Goal: Book appointment/travel/reservation

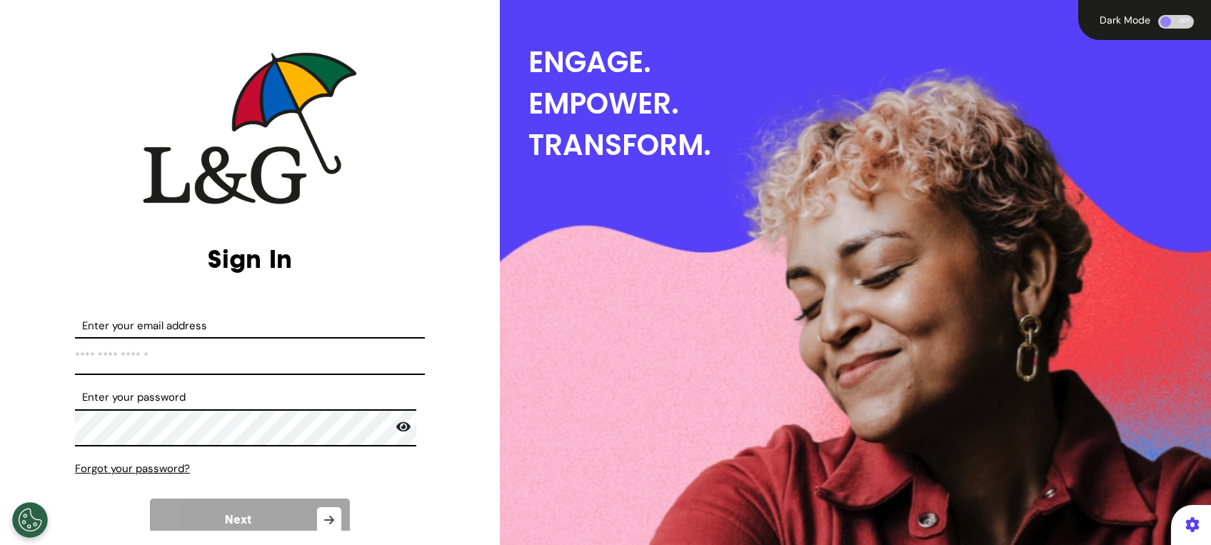
click at [218, 358] on input "Enter your email address" at bounding box center [250, 356] width 350 height 38
type input "**********"
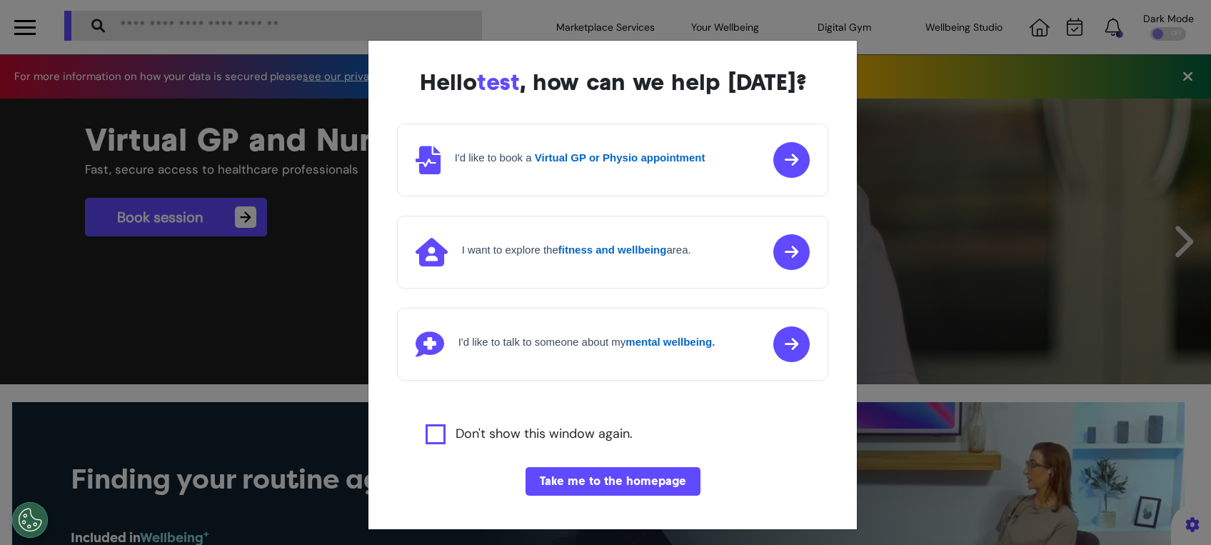
scroll to position [0, 605]
drag, startPoint x: 609, startPoint y: 478, endPoint x: 679, endPoint y: 462, distance: 71.9
click at [679, 462] on div "Hello test , how can we help [DATE]? I'd like to book a Virtual GP or Physio ap…" at bounding box center [612, 297] width 489 height 513
click at [664, 479] on button "Take me to the homepage" at bounding box center [612, 481] width 175 height 29
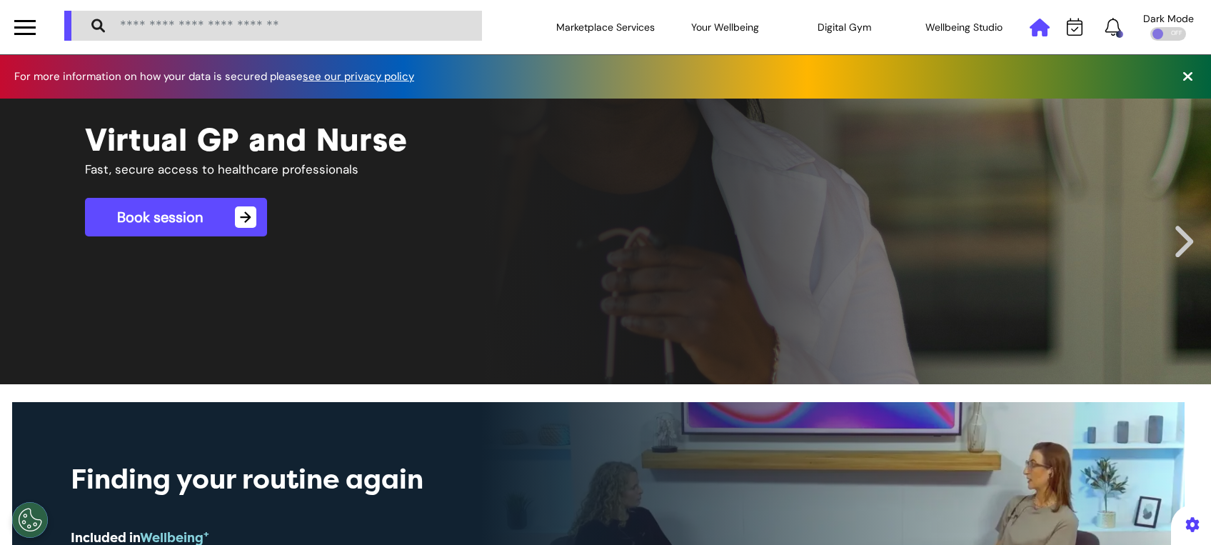
click at [1029, 29] on icon at bounding box center [1039, 28] width 20 height 18
click at [1067, 31] on icon at bounding box center [1075, 27] width 16 height 18
click at [1108, 30] on div "Click the bell icon to see notifications" at bounding box center [1112, 27] width 27 height 19
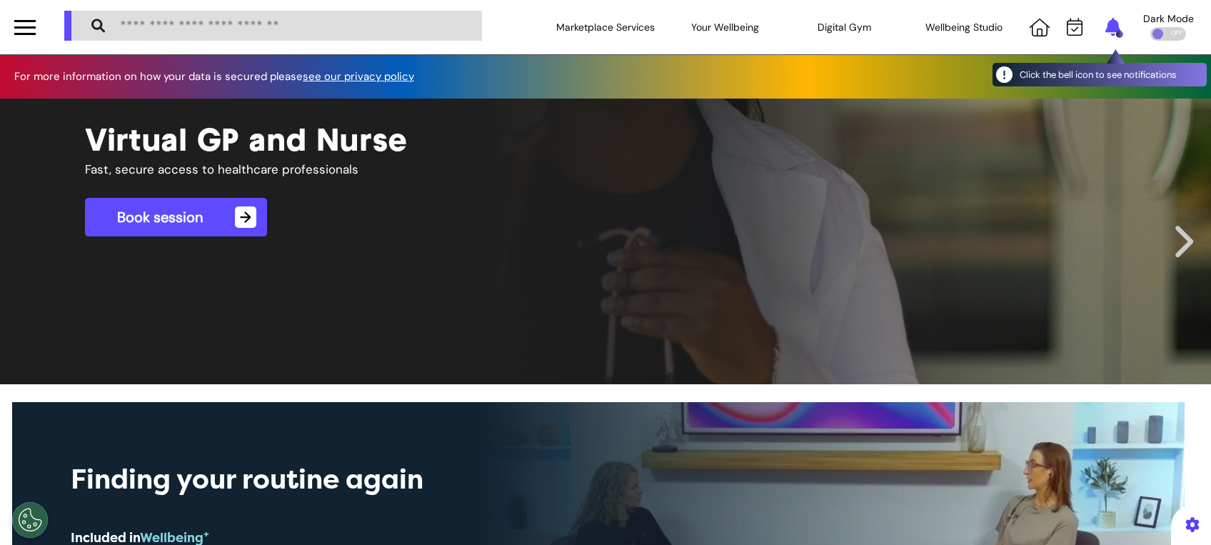
click at [1105, 29] on icon at bounding box center [1113, 27] width 16 height 18
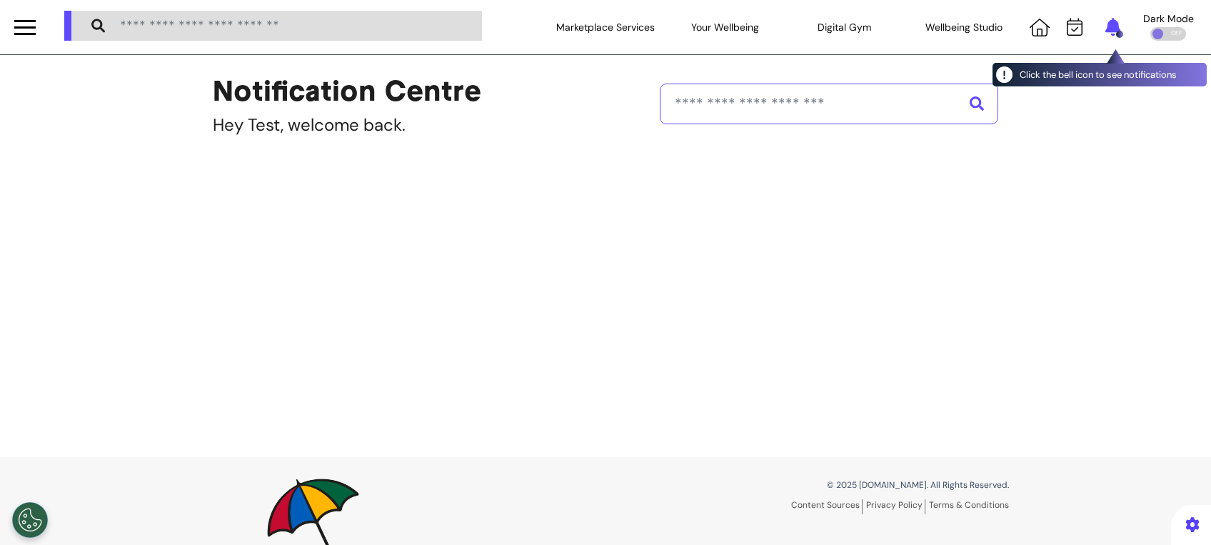
click at [1105, 29] on icon at bounding box center [1113, 27] width 16 height 18
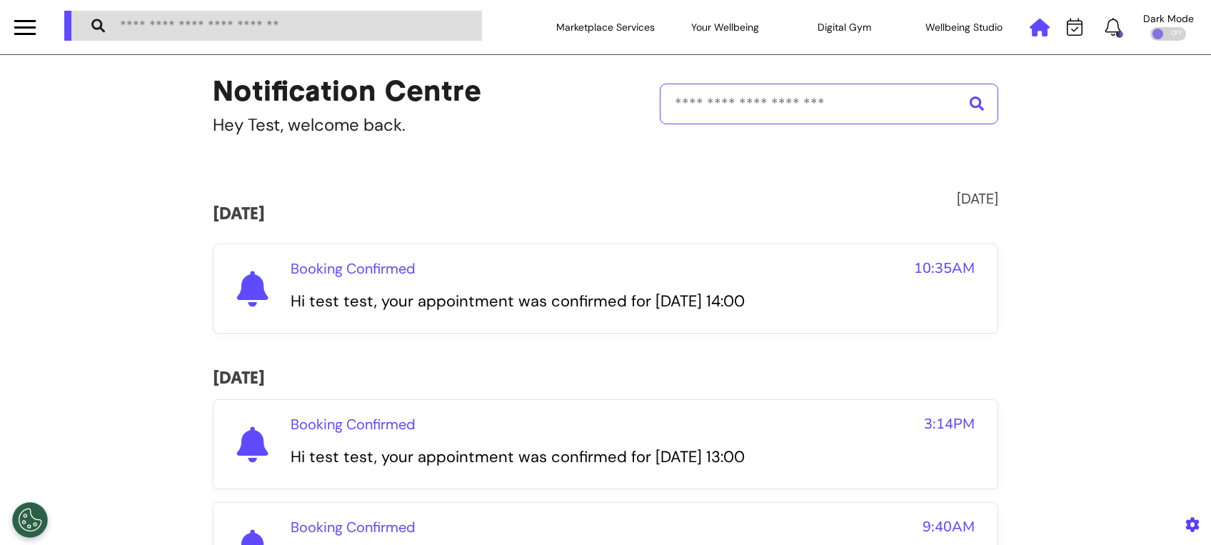
click at [1029, 24] on icon at bounding box center [1039, 28] width 20 height 18
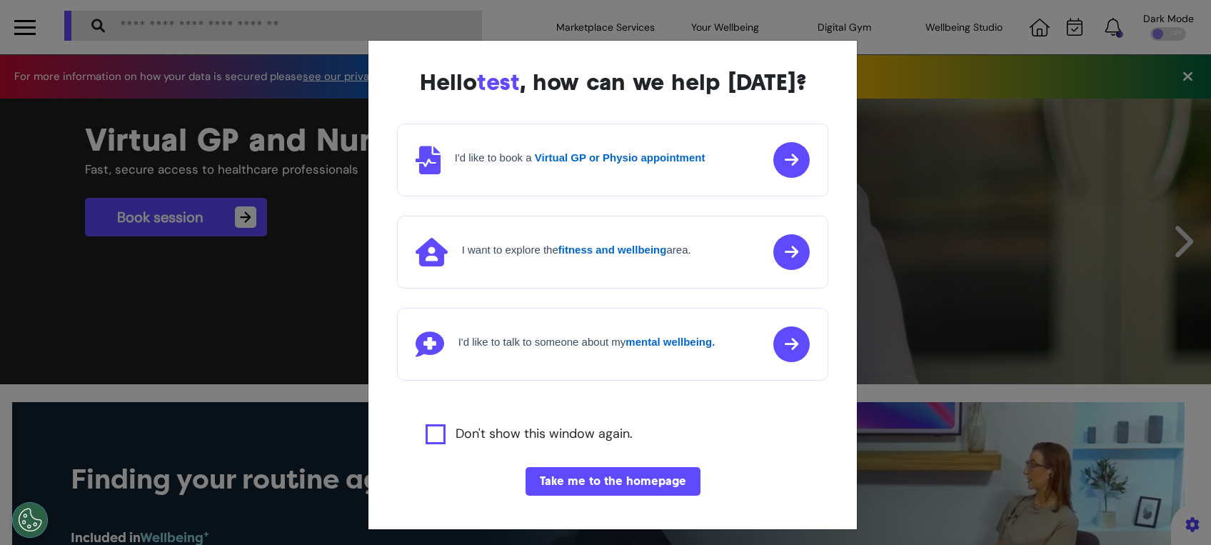
scroll to position [0, 605]
click at [630, 480] on button "Take me to the homepage" at bounding box center [612, 481] width 175 height 29
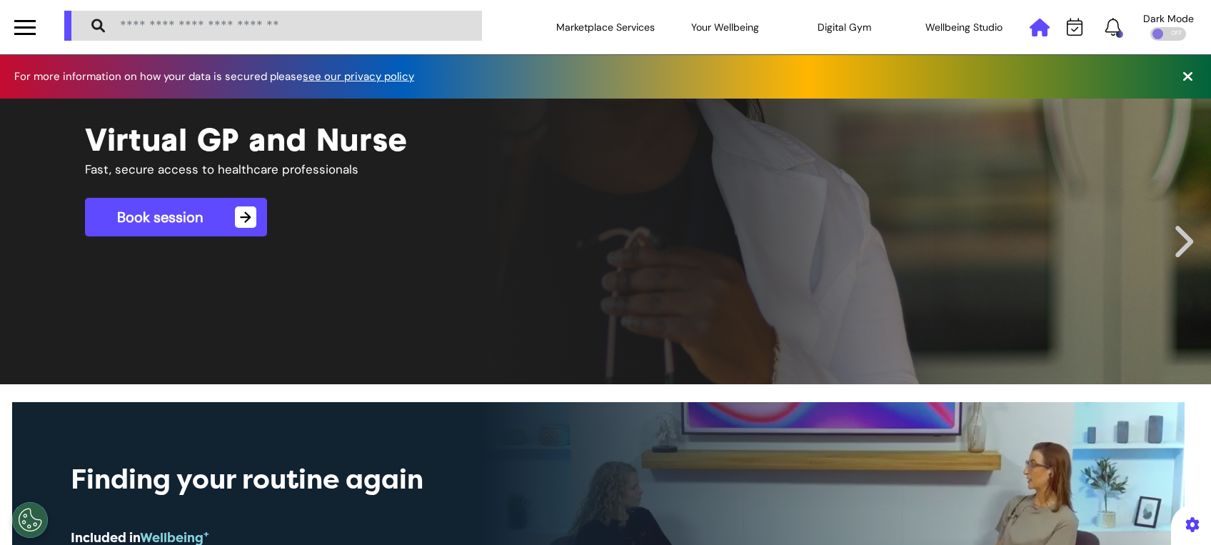
click at [1029, 35] on icon at bounding box center [1039, 28] width 20 height 18
click at [1029, 23] on icon at bounding box center [1039, 28] width 20 height 18
click at [1183, 73] on icon at bounding box center [1187, 76] width 9 height 14
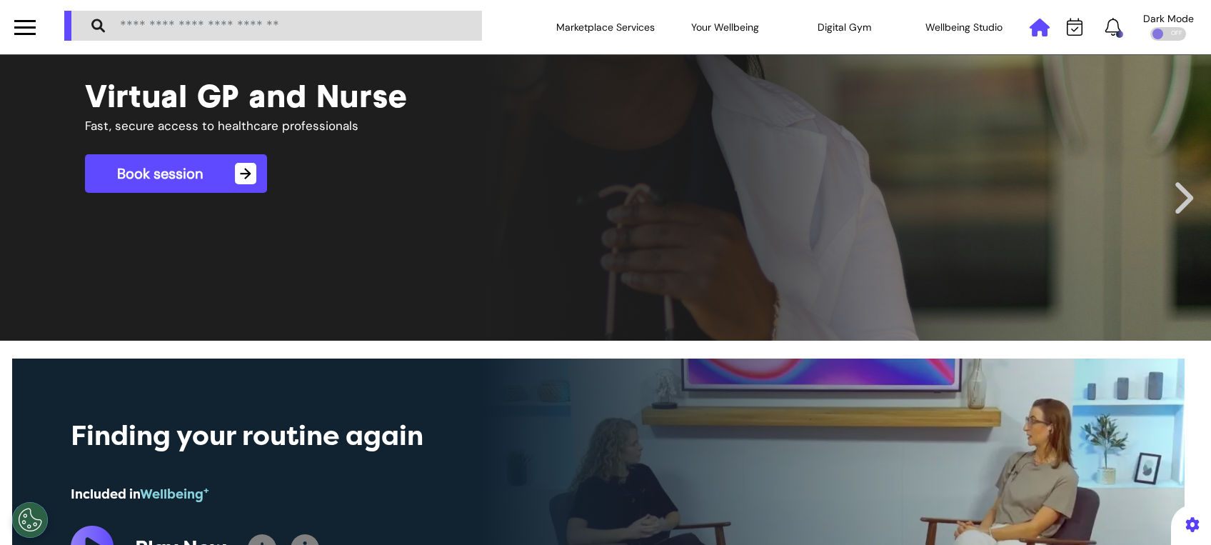
click at [1029, 29] on icon at bounding box center [1039, 28] width 20 height 18
click at [1067, 32] on icon at bounding box center [1075, 27] width 16 height 18
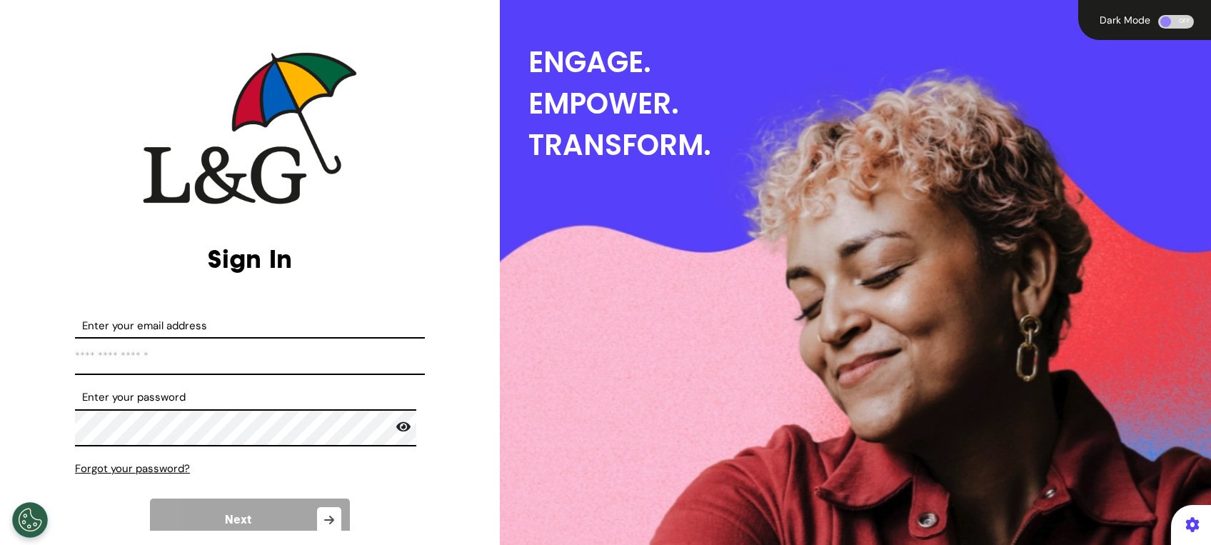
click at [266, 363] on input "Enter your email address" at bounding box center [250, 356] width 350 height 38
type input "**********"
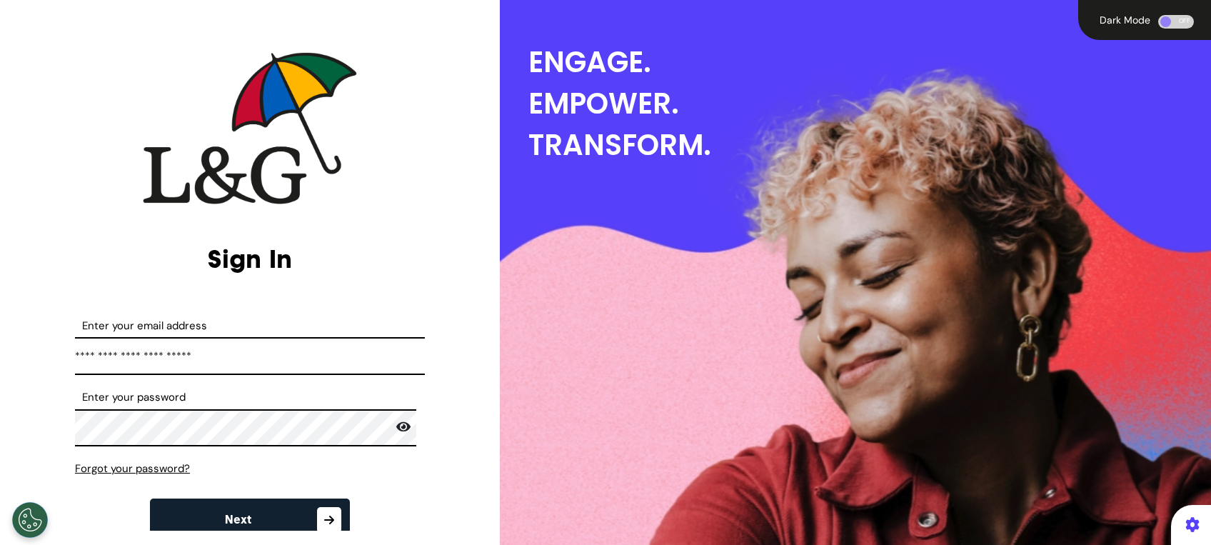
click at [396, 425] on icon at bounding box center [403, 427] width 14 height 10
click at [217, 514] on button "Next" at bounding box center [250, 519] width 200 height 43
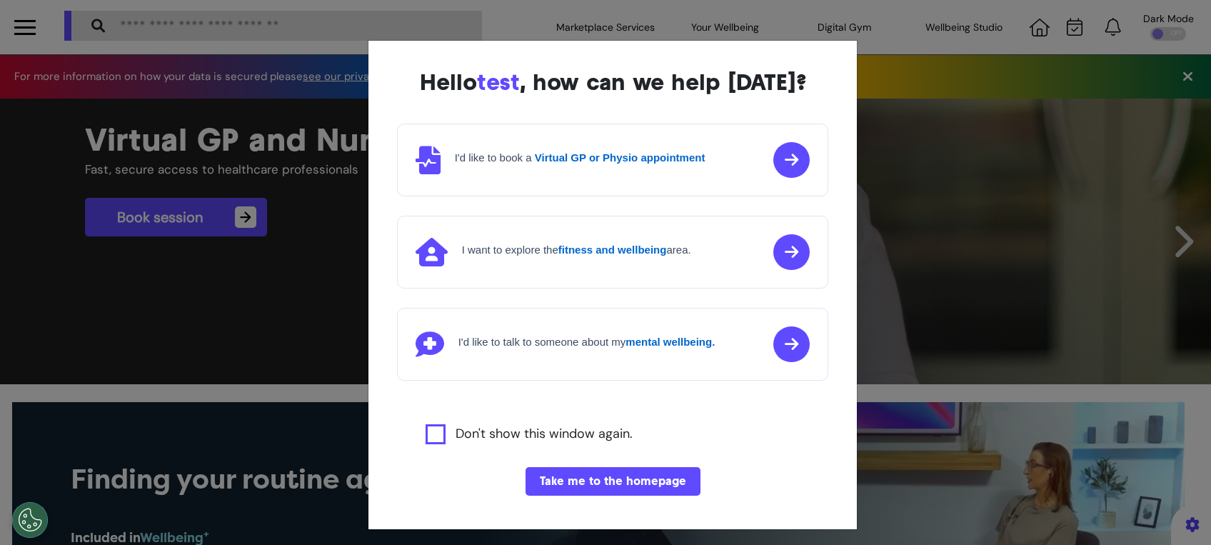
scroll to position [0, 605]
click at [613, 477] on button "Take me to the homepage" at bounding box center [612, 481] width 175 height 29
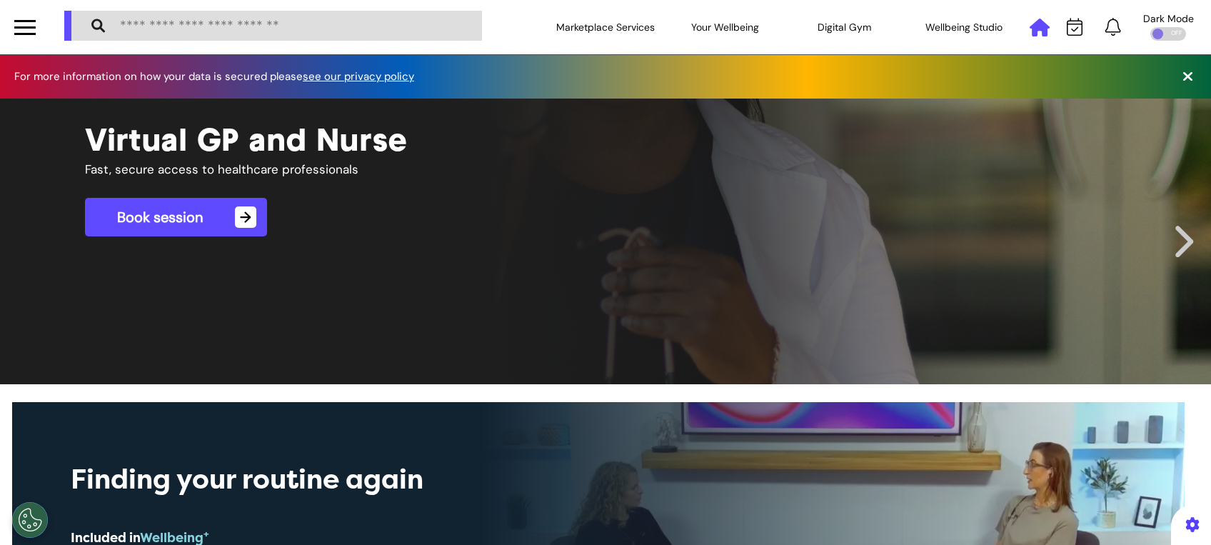
click at [1029, 33] on icon at bounding box center [1039, 28] width 20 height 18
click at [1029, 28] on icon at bounding box center [1039, 28] width 20 height 18
click at [1067, 28] on icon at bounding box center [1075, 27] width 16 height 18
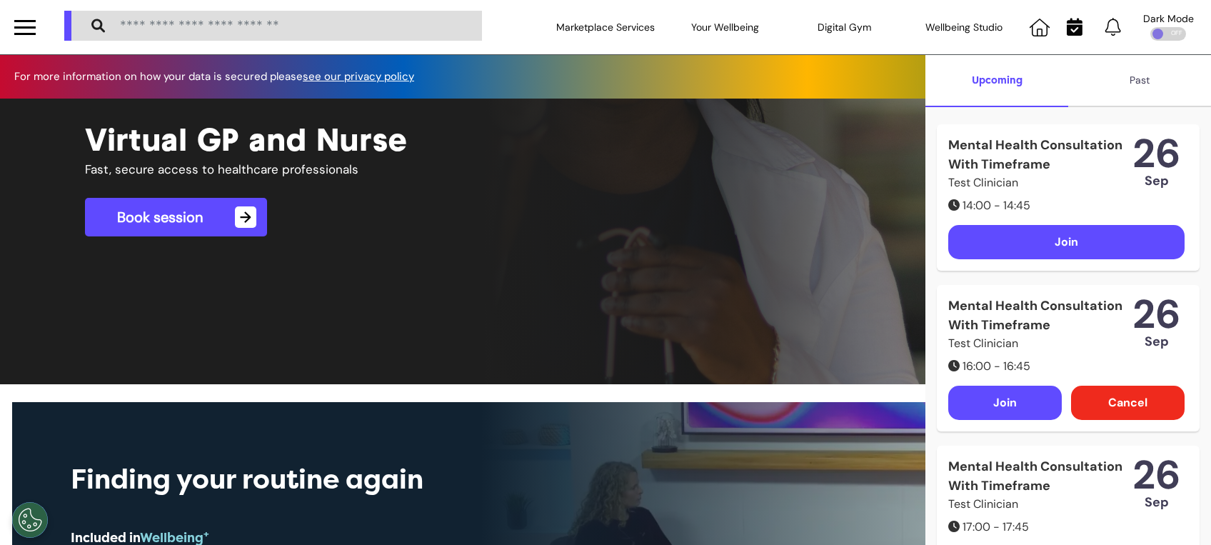
click at [1028, 259] on div "Join" at bounding box center [1066, 242] width 236 height 34
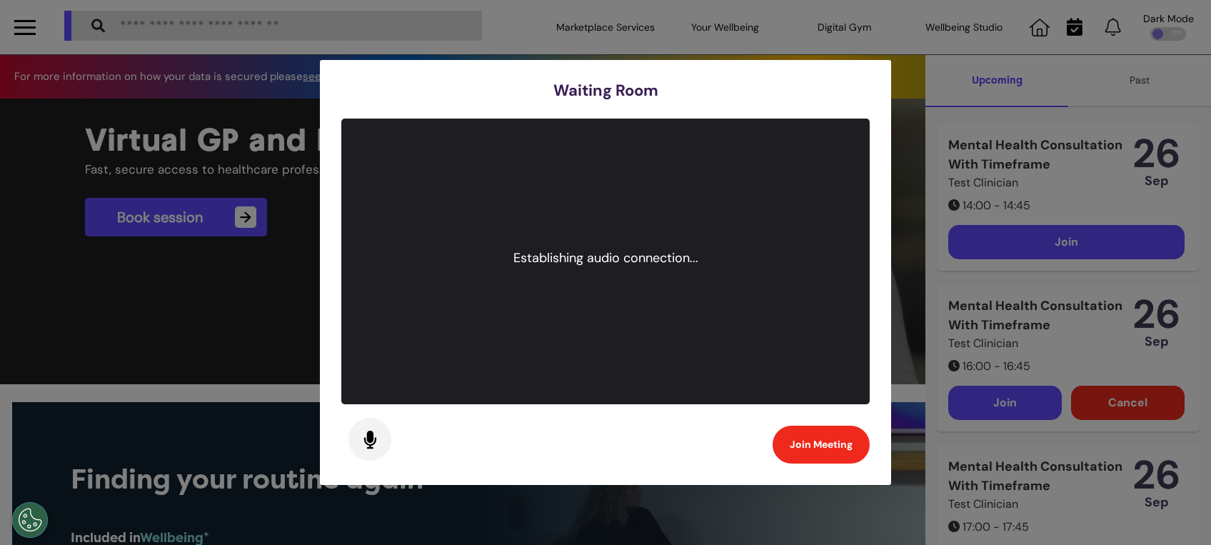
click at [806, 448] on button "Join Meeting" at bounding box center [820, 444] width 97 height 38
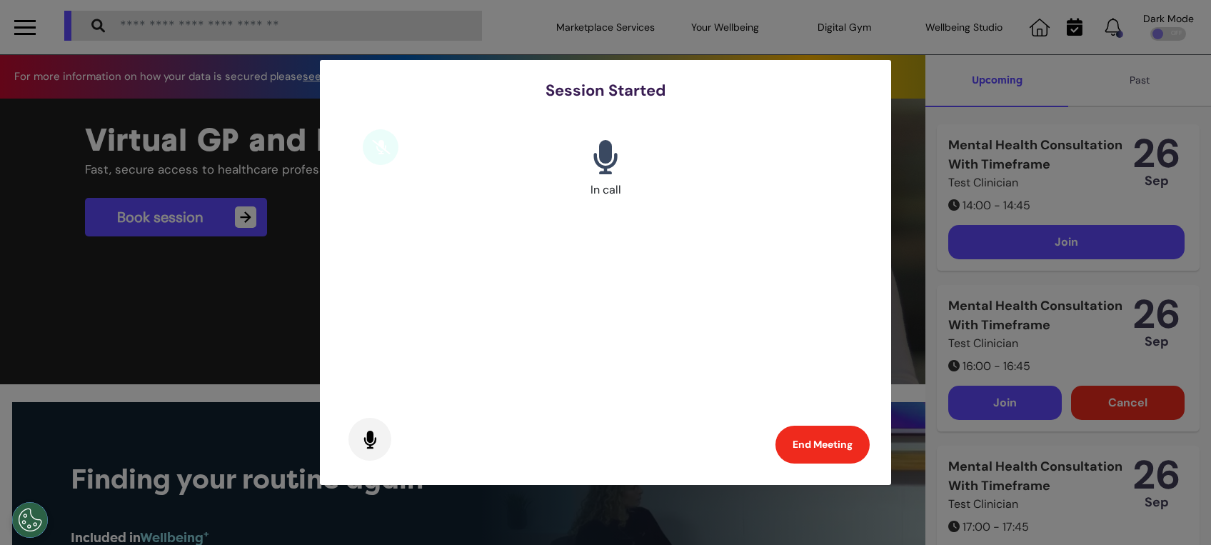
click at [393, 186] on div at bounding box center [381, 190] width 36 height 143
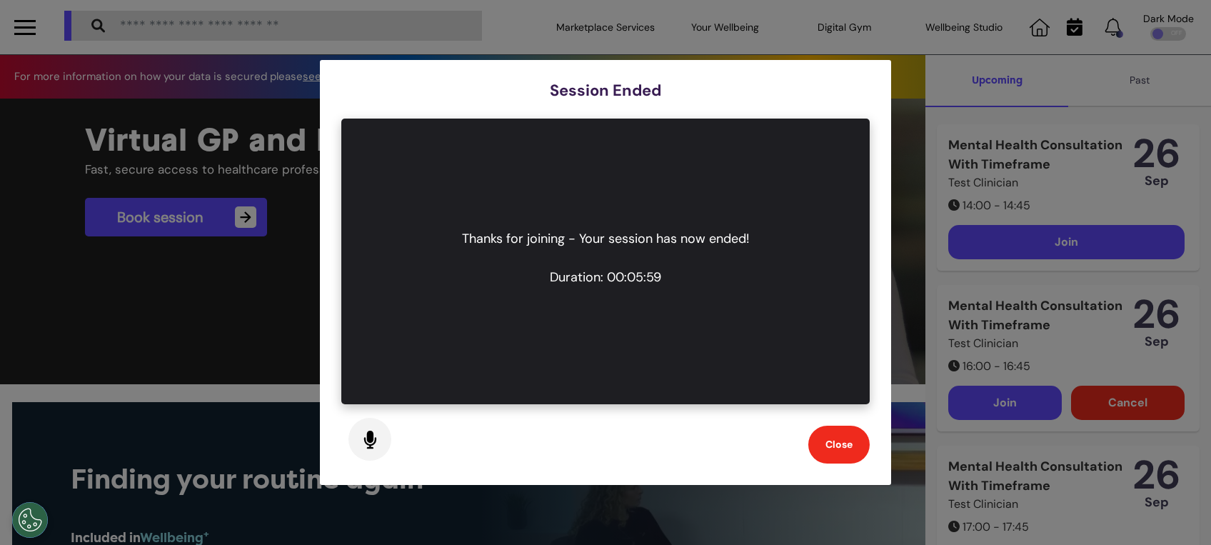
click at [845, 454] on button "Close" at bounding box center [838, 444] width 61 height 38
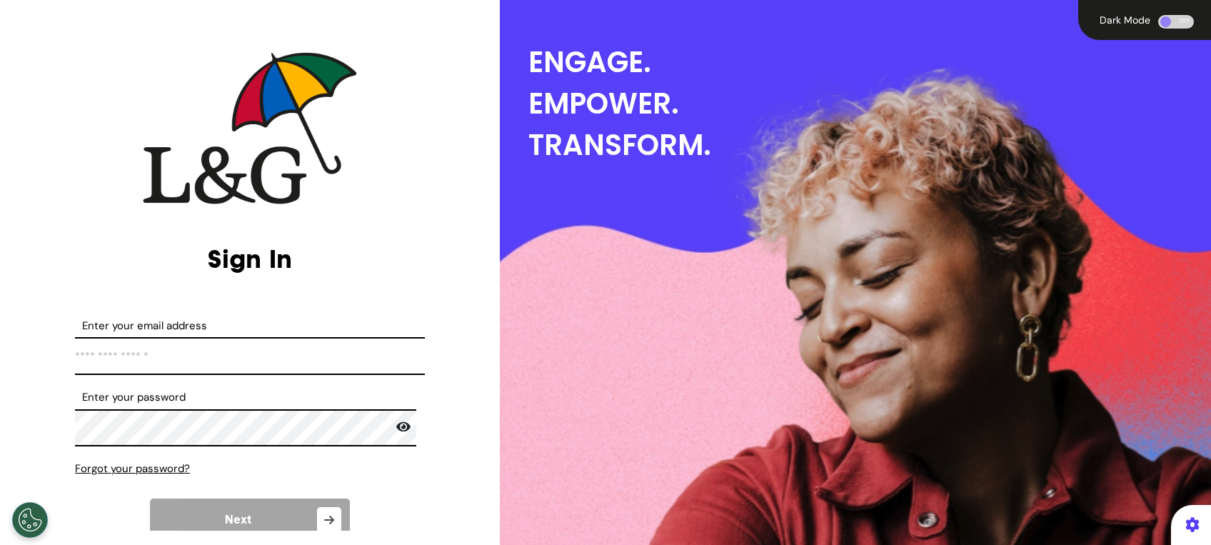
click at [161, 357] on input "Enter your email address" at bounding box center [250, 356] width 350 height 38
type input "**********"
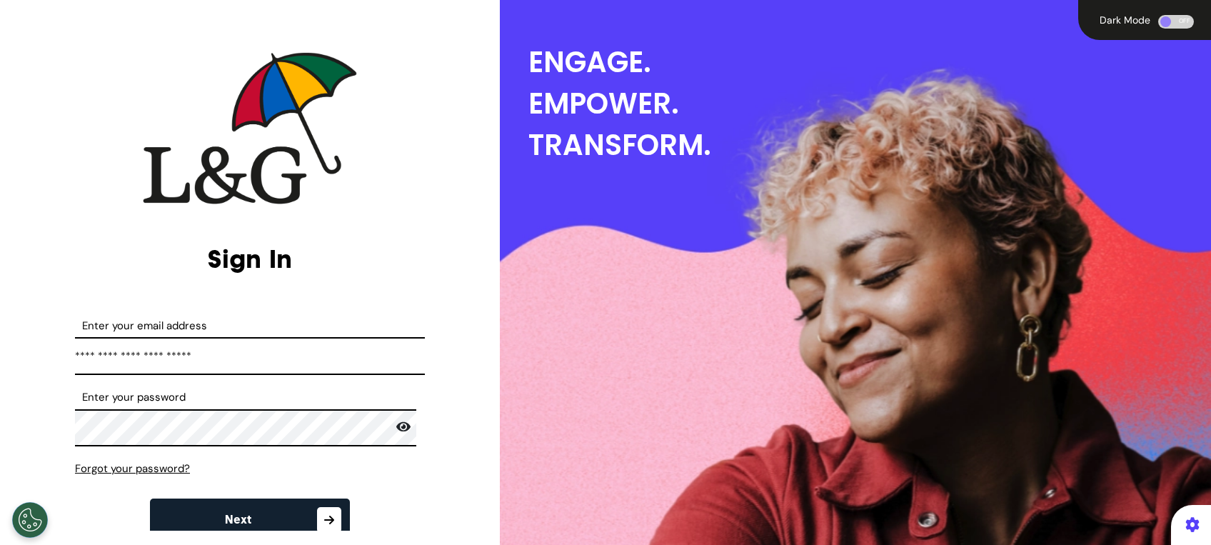
click at [225, 519] on span "Next" at bounding box center [238, 519] width 26 height 11
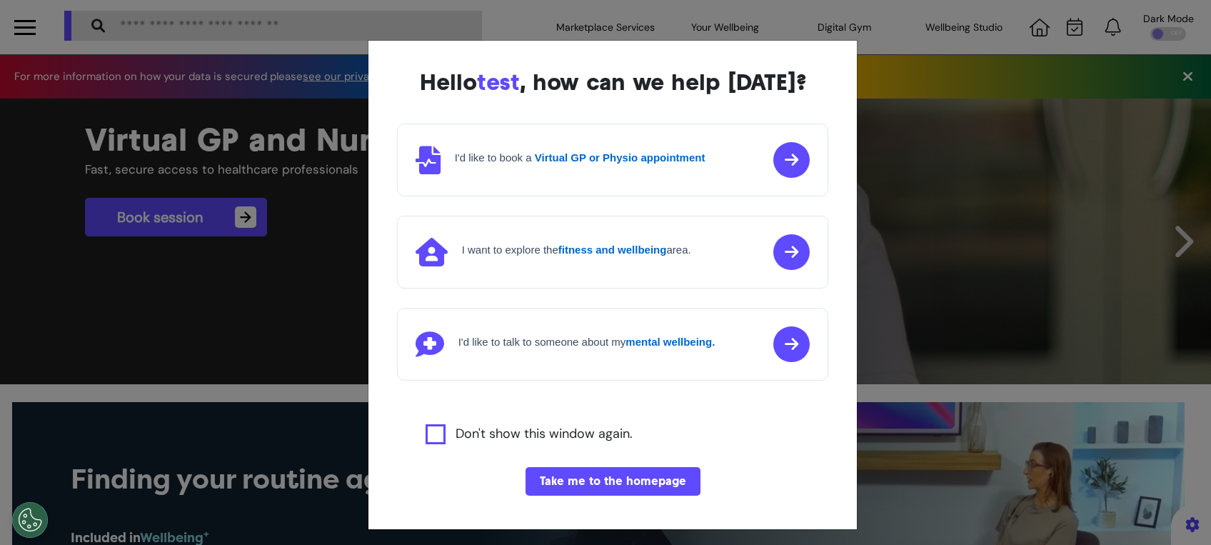
scroll to position [0, 605]
click at [625, 477] on button "Take me to the homepage" at bounding box center [612, 481] width 175 height 29
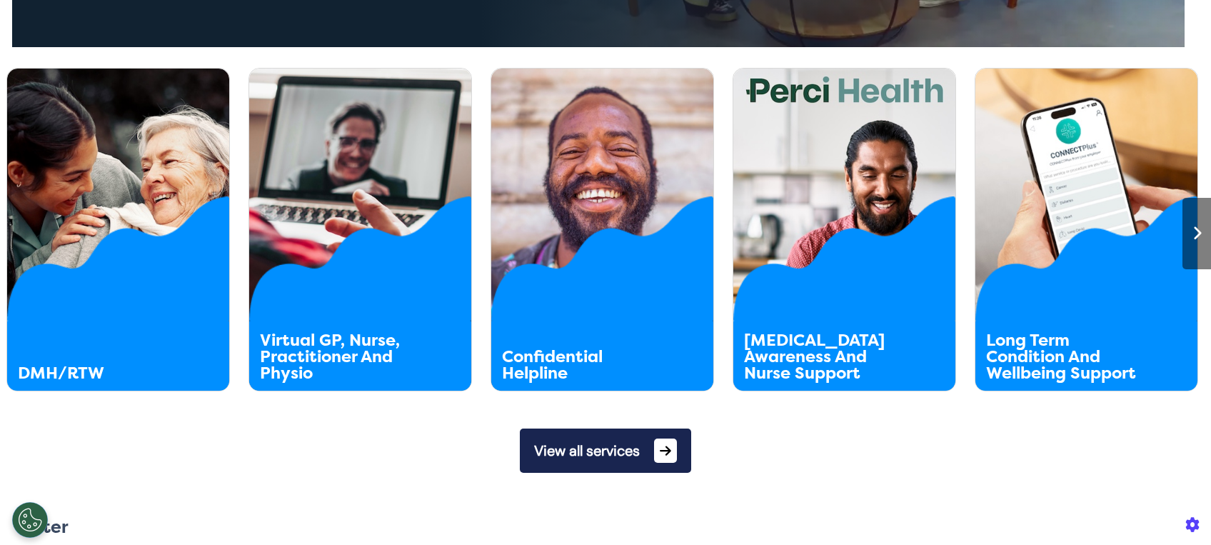
scroll to position [707, 0]
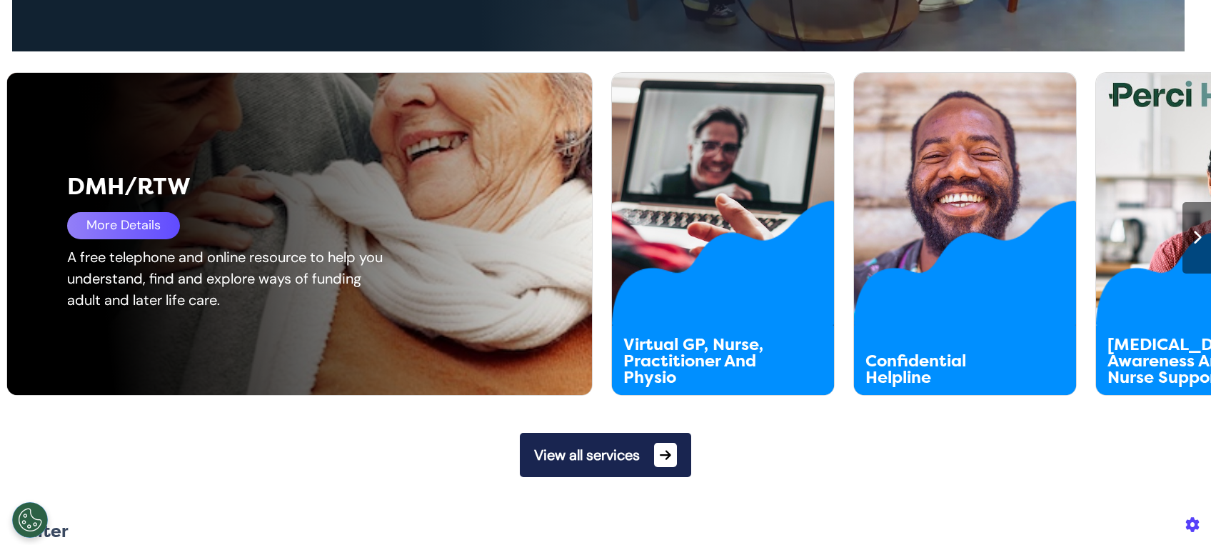
click at [119, 240] on div "DMH/RTW More Details A free telephone and online resource to help you understan…" at bounding box center [309, 234] width 605 height 322
click at [116, 231] on div "More Details" at bounding box center [123, 225] width 113 height 27
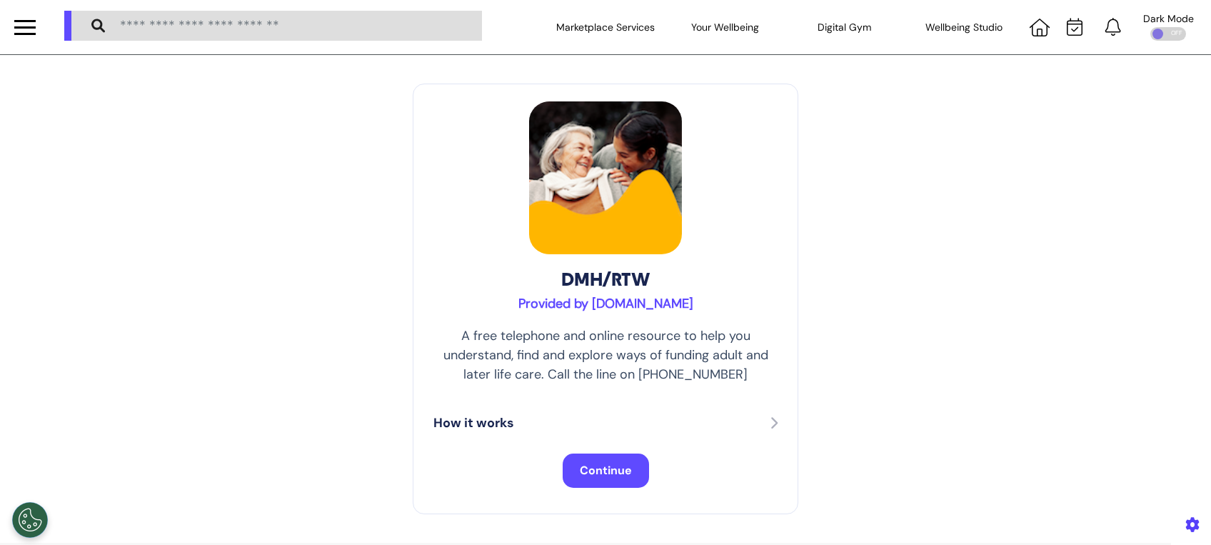
click at [603, 478] on button "Continue" at bounding box center [606, 470] width 86 height 34
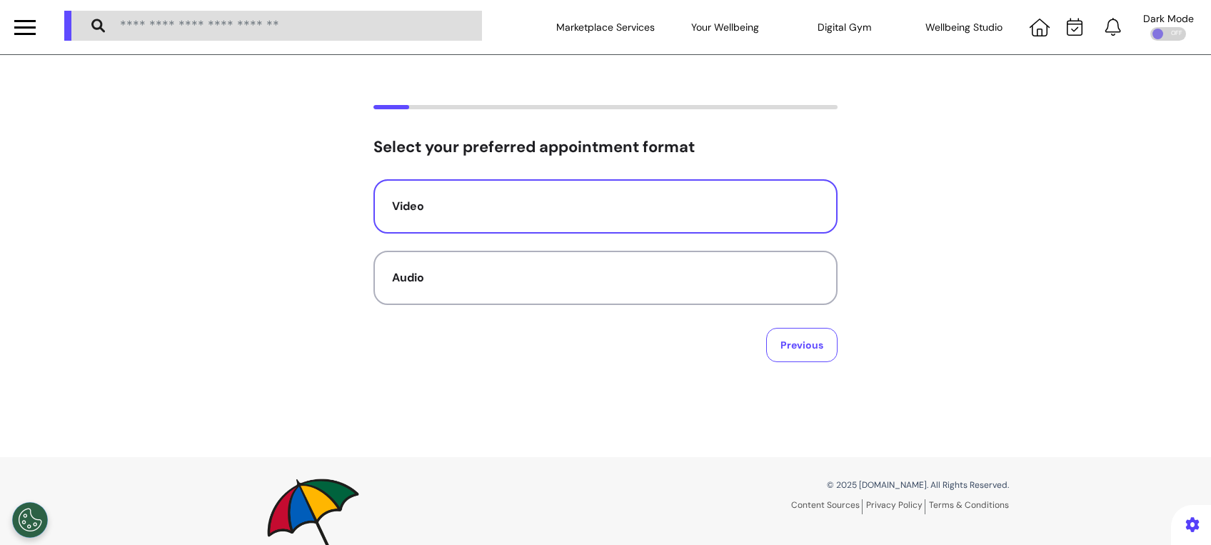
click at [711, 210] on div "Video" at bounding box center [605, 206] width 427 height 17
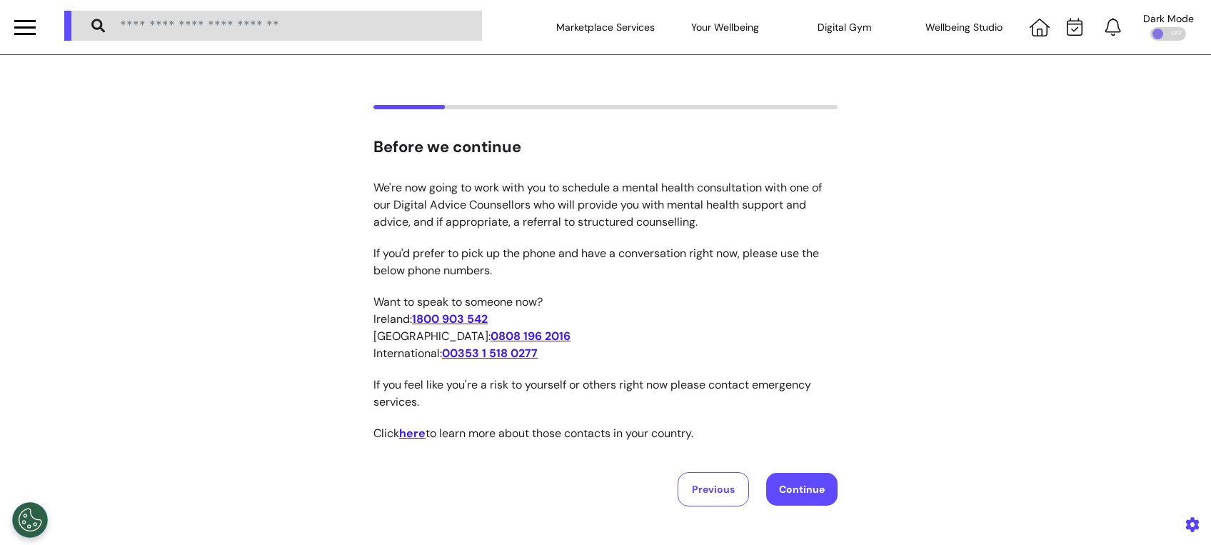
click at [819, 349] on div "International: 00353 1 518 0277" at bounding box center [605, 353] width 464 height 17
click at [777, 485] on button "Continue" at bounding box center [801, 489] width 71 height 33
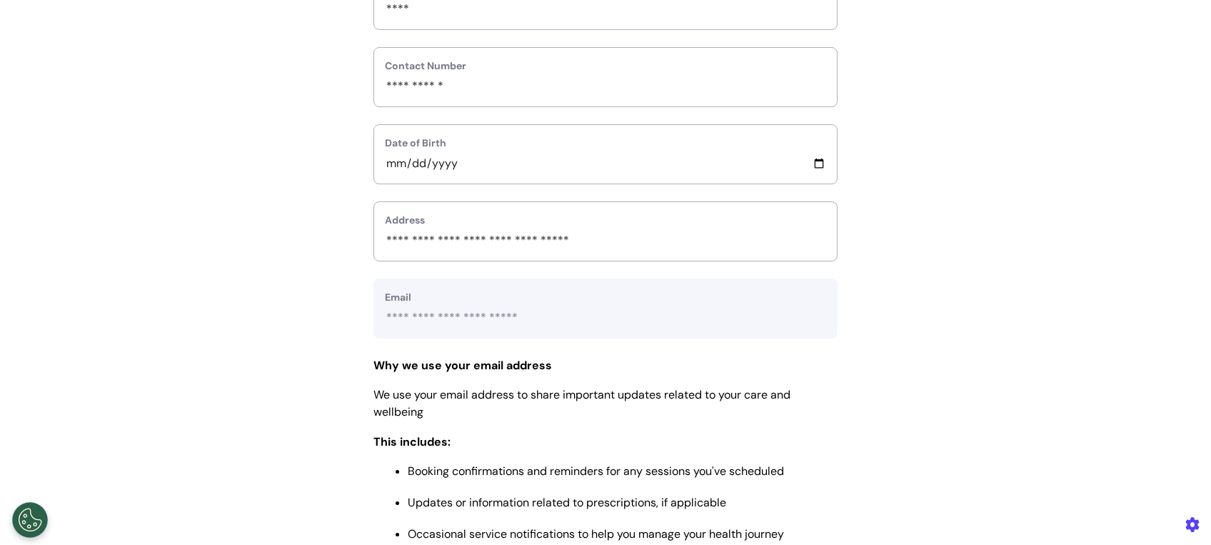
scroll to position [648, 0]
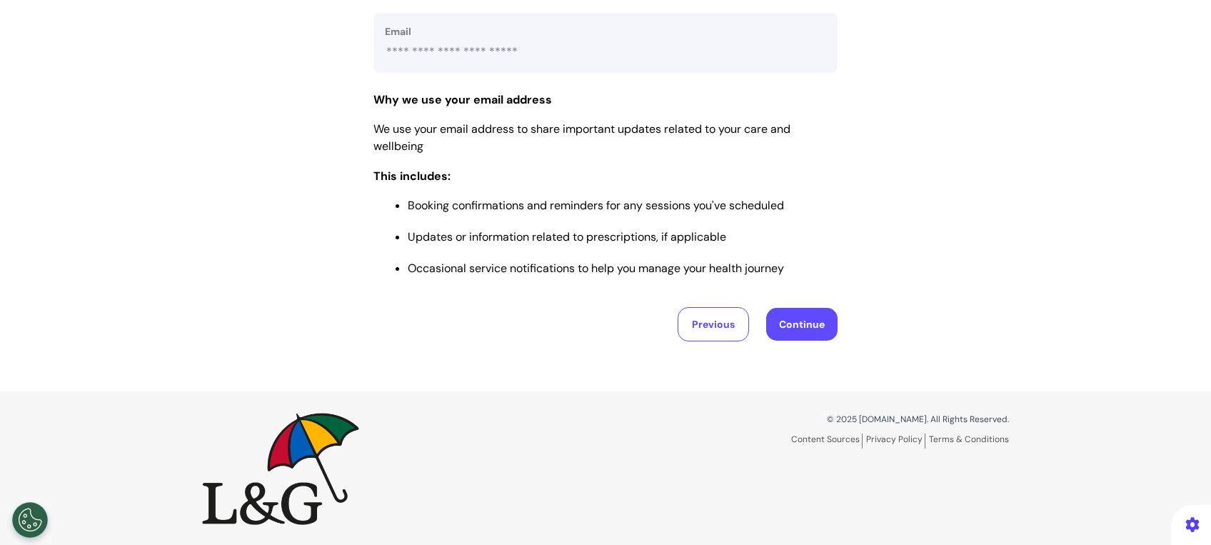
click at [785, 308] on button "Continue" at bounding box center [801, 324] width 71 height 33
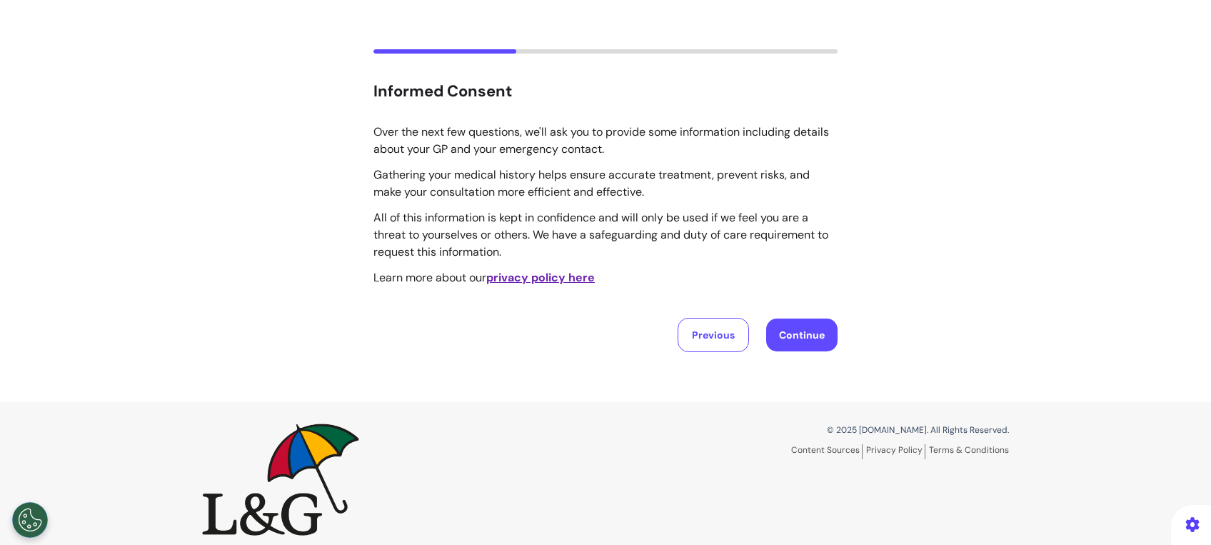
scroll to position [0, 0]
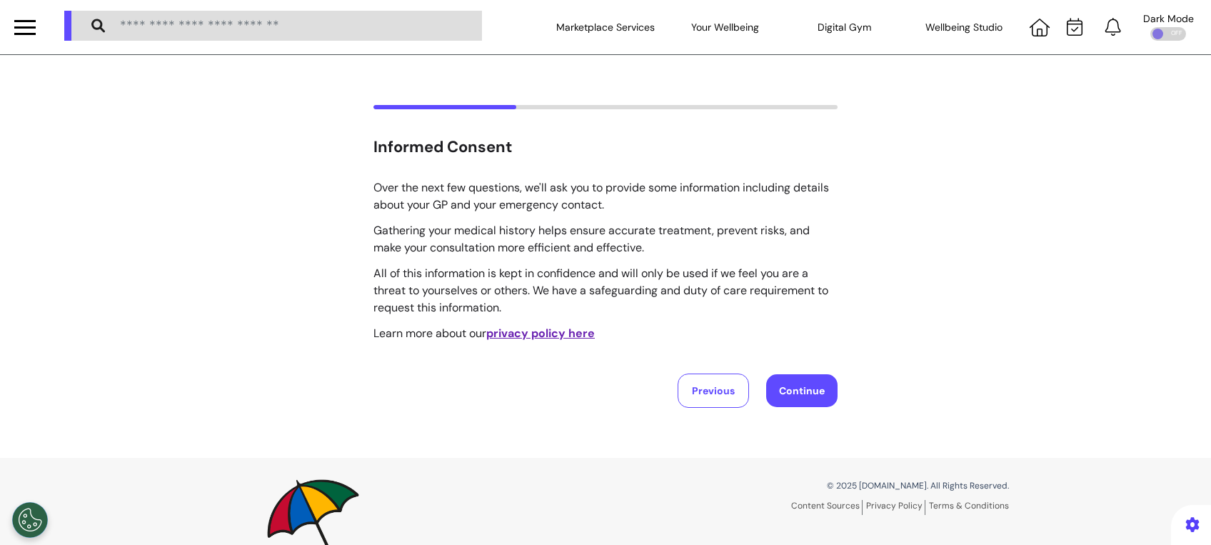
click at [790, 396] on button "Continue" at bounding box center [801, 390] width 71 height 33
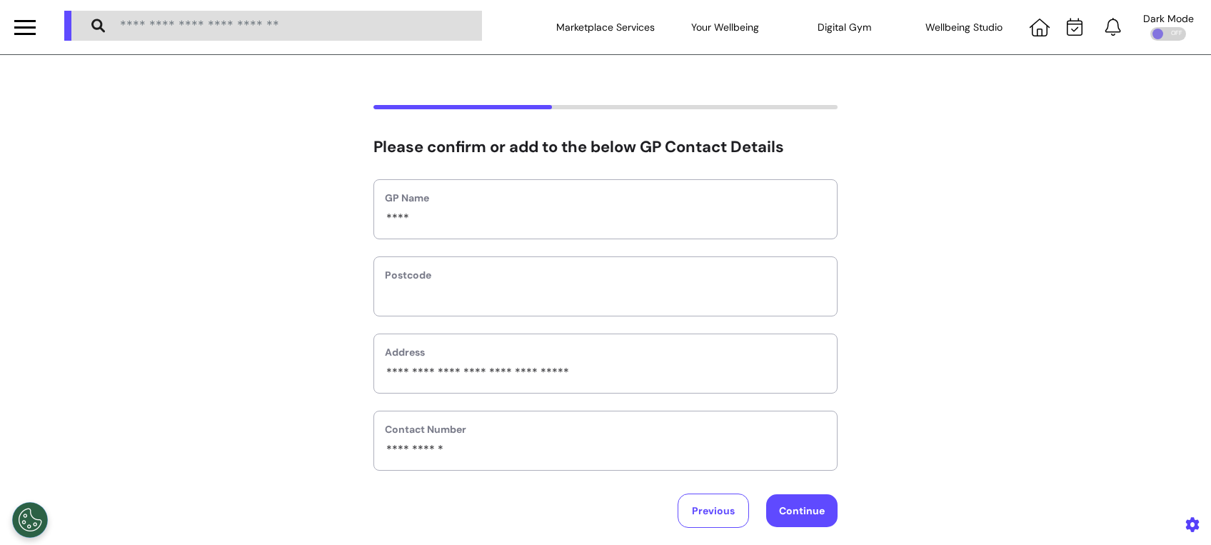
click at [796, 504] on button "Continue" at bounding box center [801, 510] width 71 height 33
select select "******"
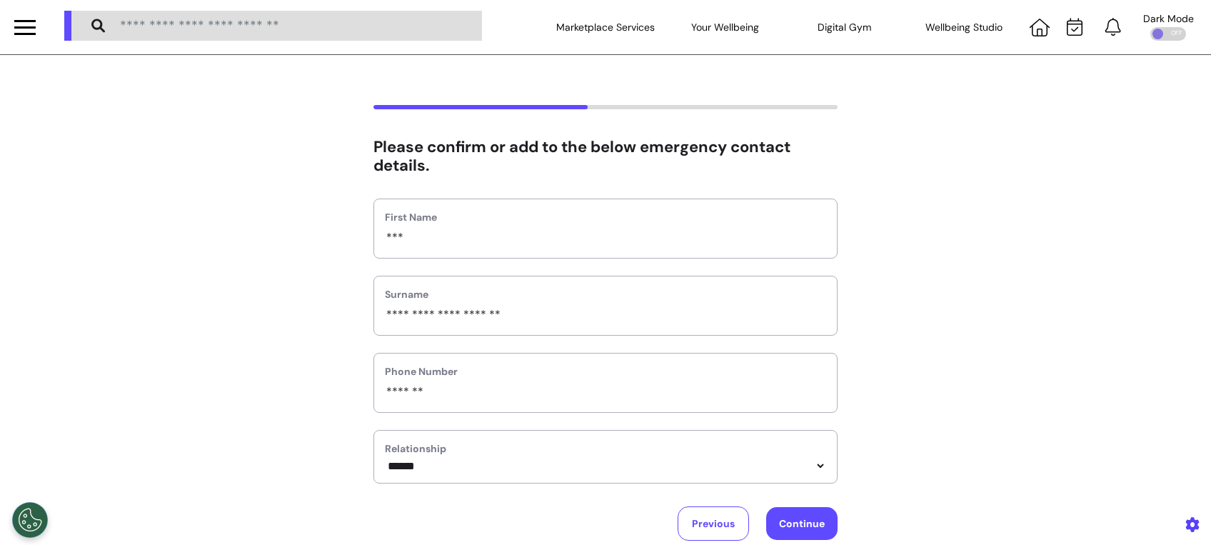
click at [802, 523] on button "Continue" at bounding box center [801, 523] width 71 height 33
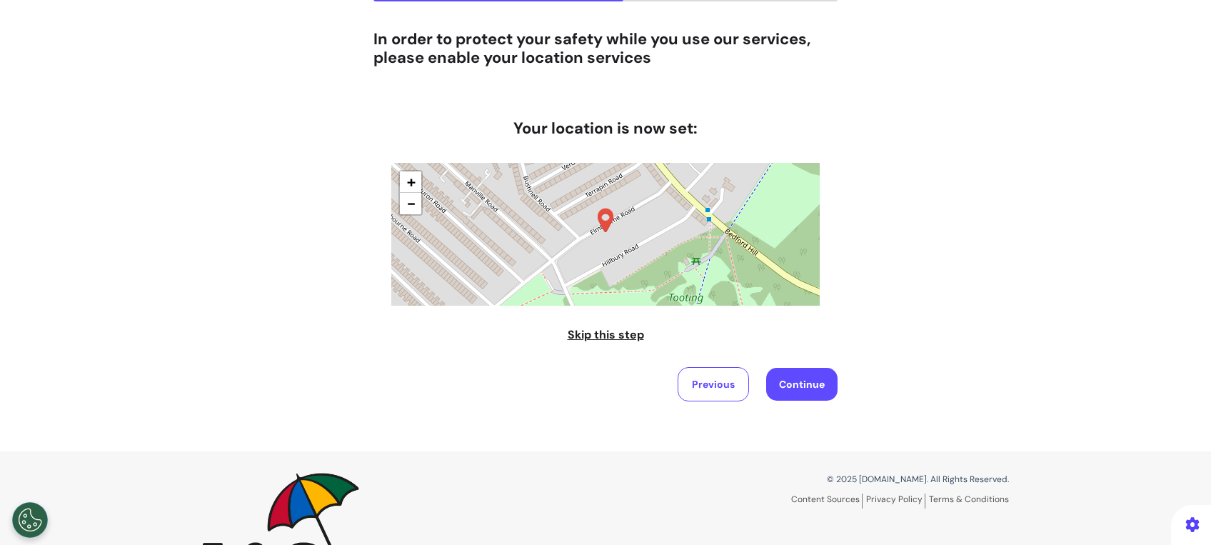
scroll to position [119, 0]
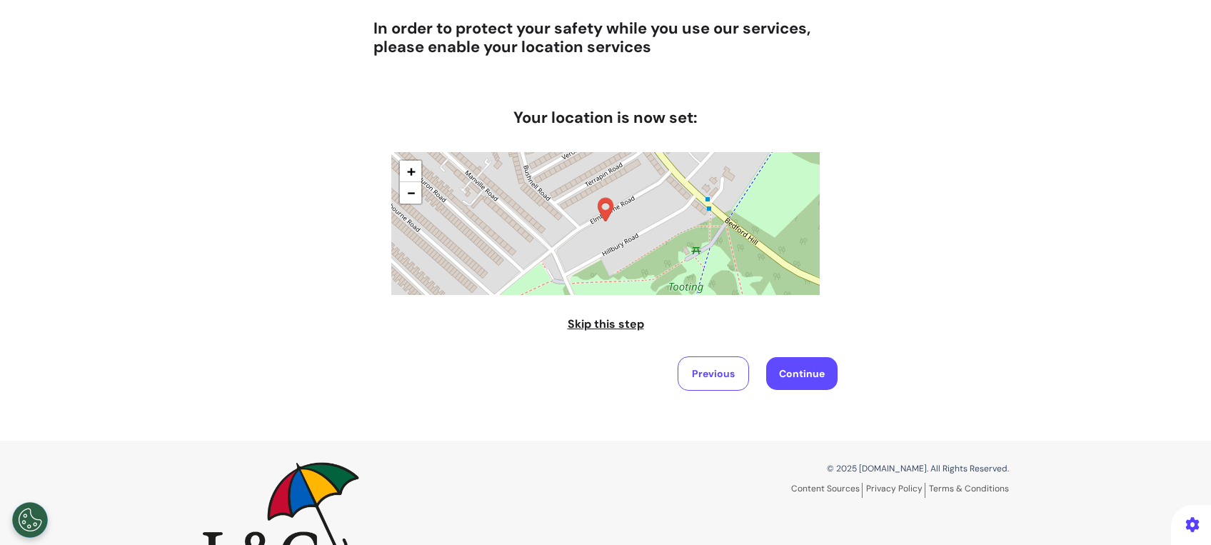
click at [800, 358] on button "Continue" at bounding box center [801, 373] width 71 height 33
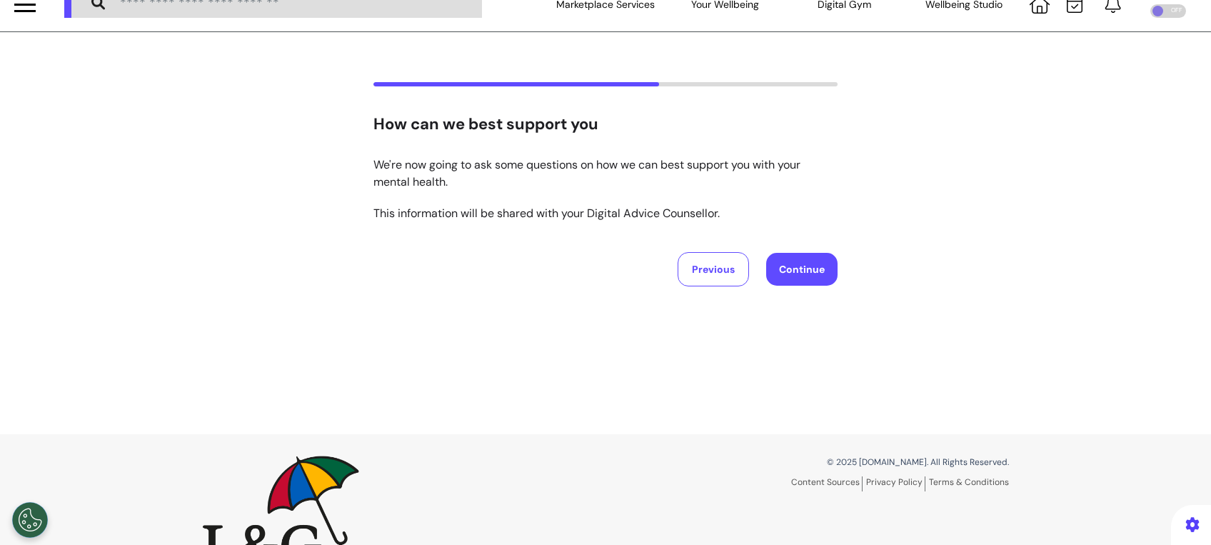
scroll to position [0, 0]
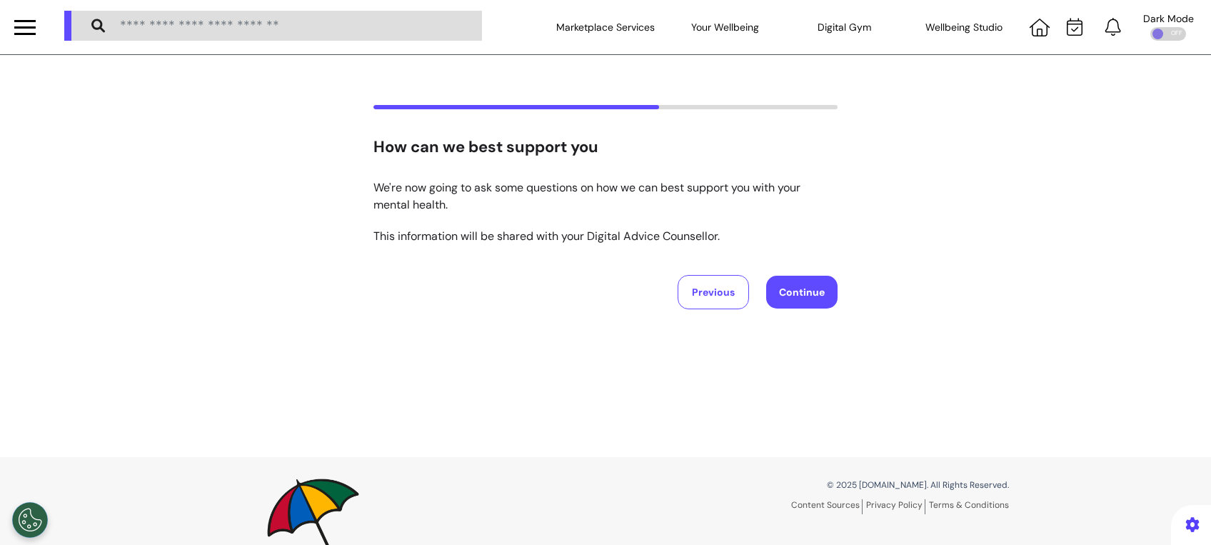
click at [806, 307] on button "Continue" at bounding box center [801, 292] width 71 height 33
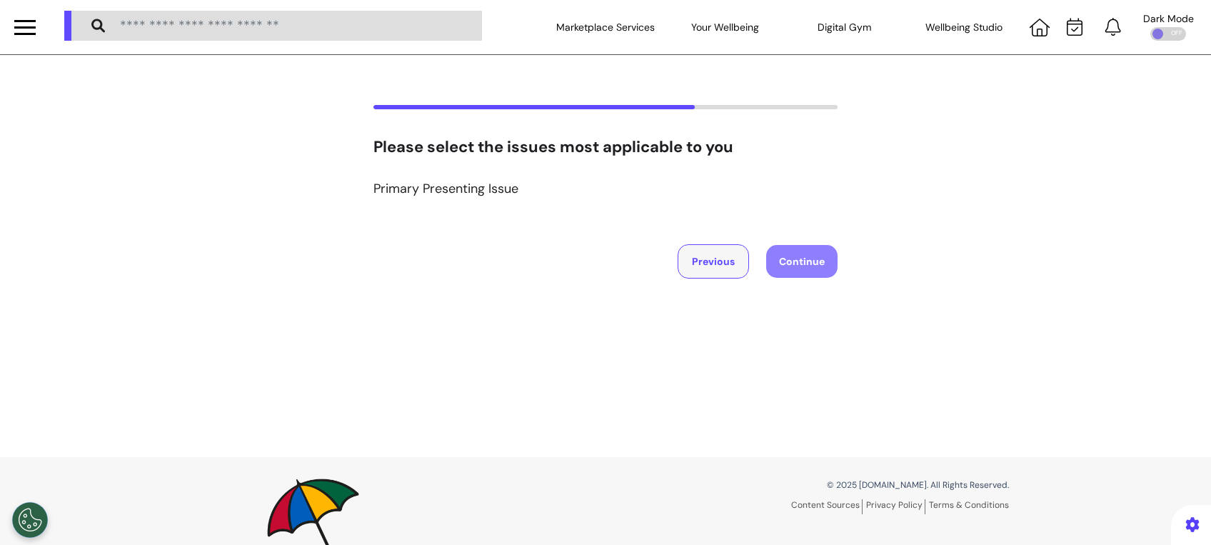
click at [701, 266] on button "Previous" at bounding box center [713, 261] width 71 height 34
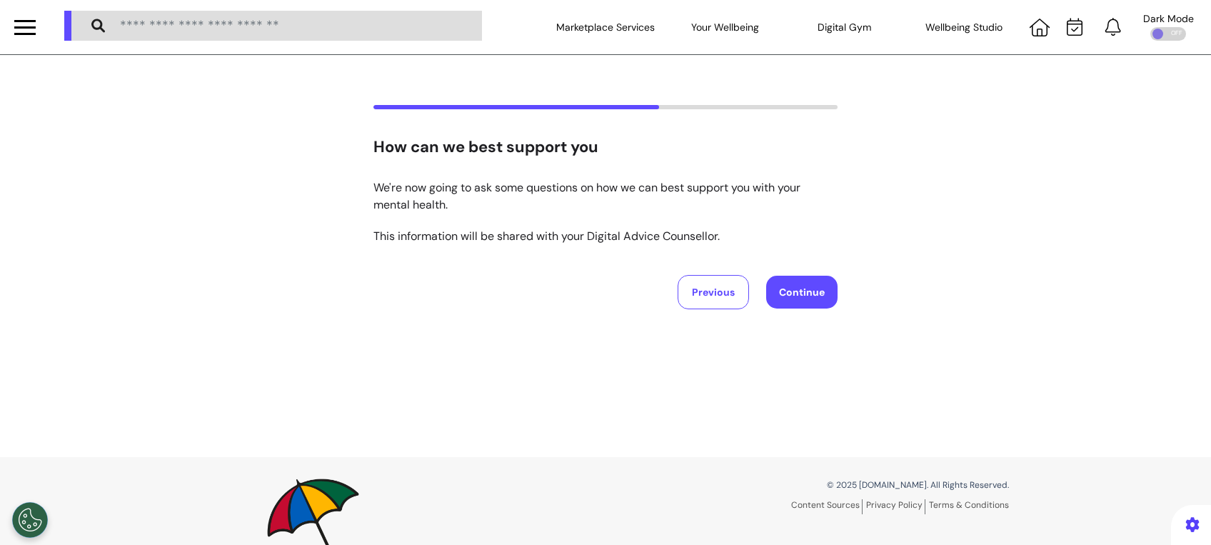
click at [808, 294] on button "Continue" at bounding box center [801, 292] width 71 height 33
